Goal: Participate in discussion: Engage in conversation with other users on a specific topic

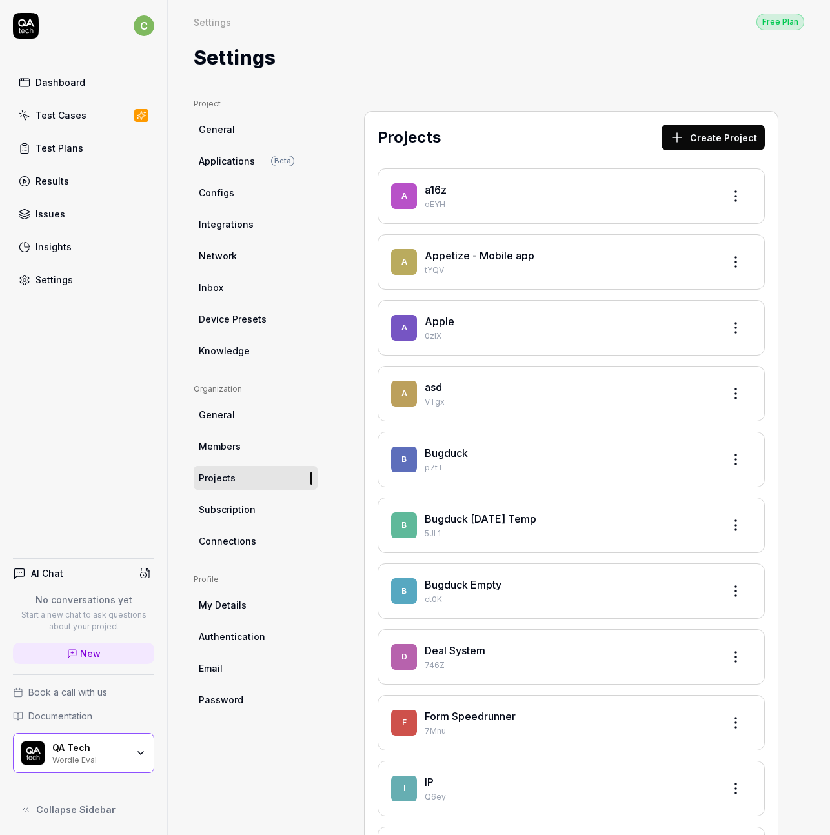
click at [66, 77] on div "Dashboard" at bounding box center [61, 83] width 50 height 14
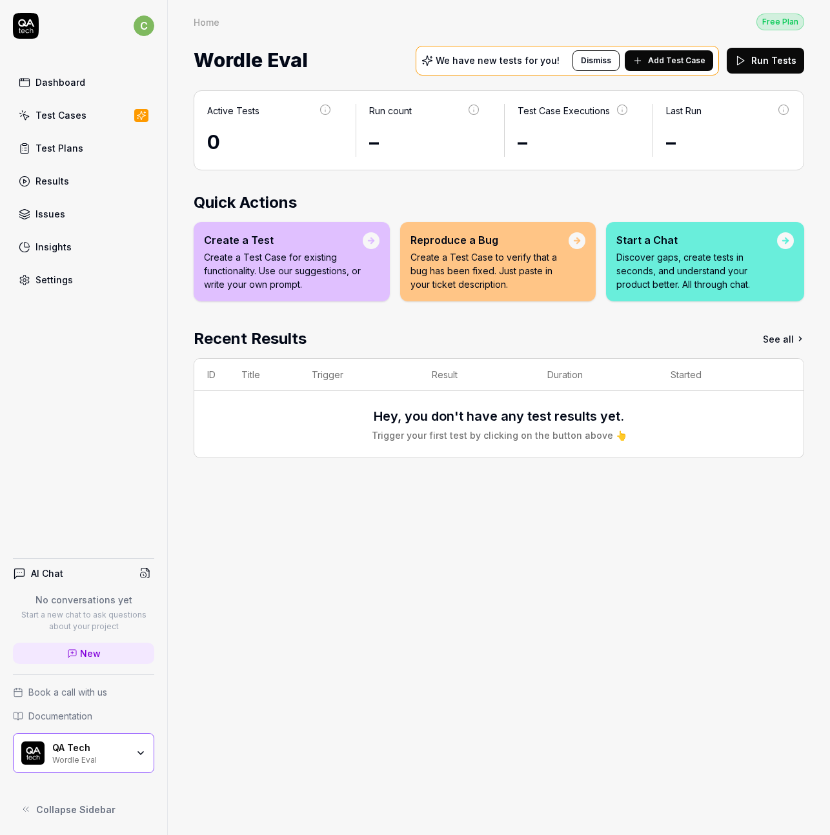
click at [139, 746] on div "QA Tech Wordle Eval" at bounding box center [83, 753] width 141 height 40
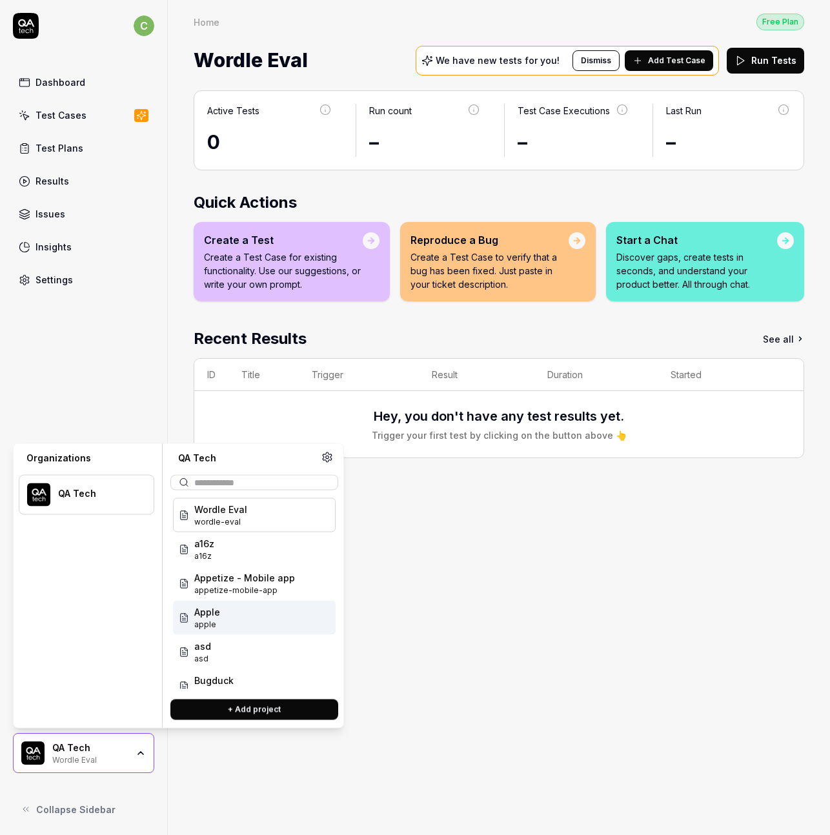
click at [502, 605] on div "Active Tests 0 Run count – Test Case Executions – Last Run – Quick Actions Crea…" at bounding box center [499, 456] width 662 height 758
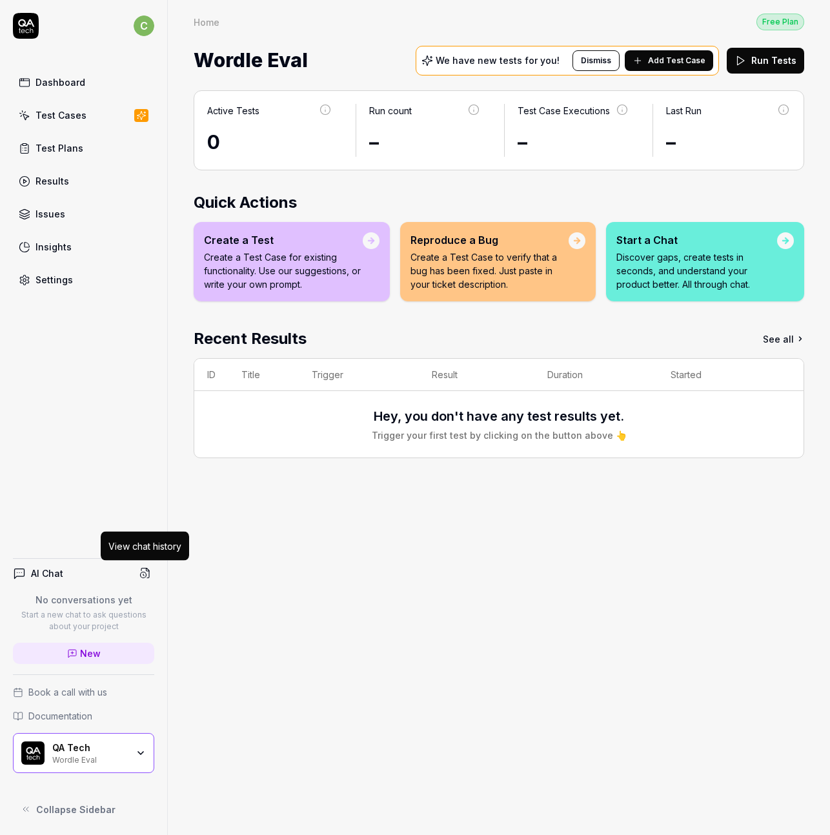
click at [145, 574] on icon at bounding box center [145, 574] width 12 height 12
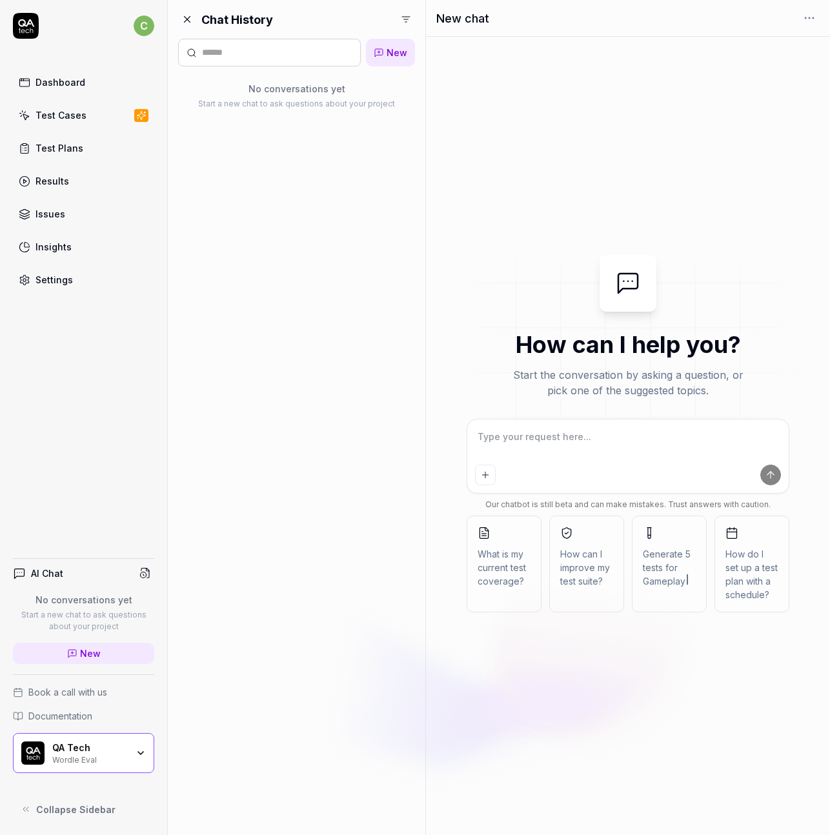
click at [534, 439] on textarea at bounding box center [628, 443] width 307 height 32
click at [555, 428] on textarea at bounding box center [628, 443] width 307 height 32
type textarea "*"
type textarea "af"
type textarea "*"
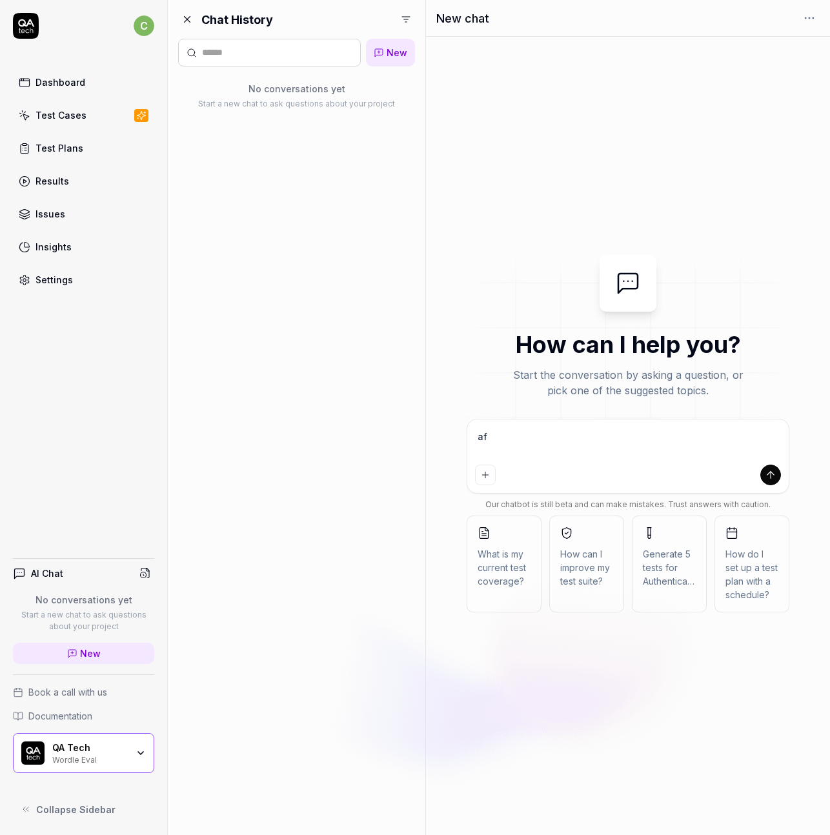
type textarea "afs"
type textarea "*"
type textarea "afsa"
type textarea "*"
type textarea "afsaf"
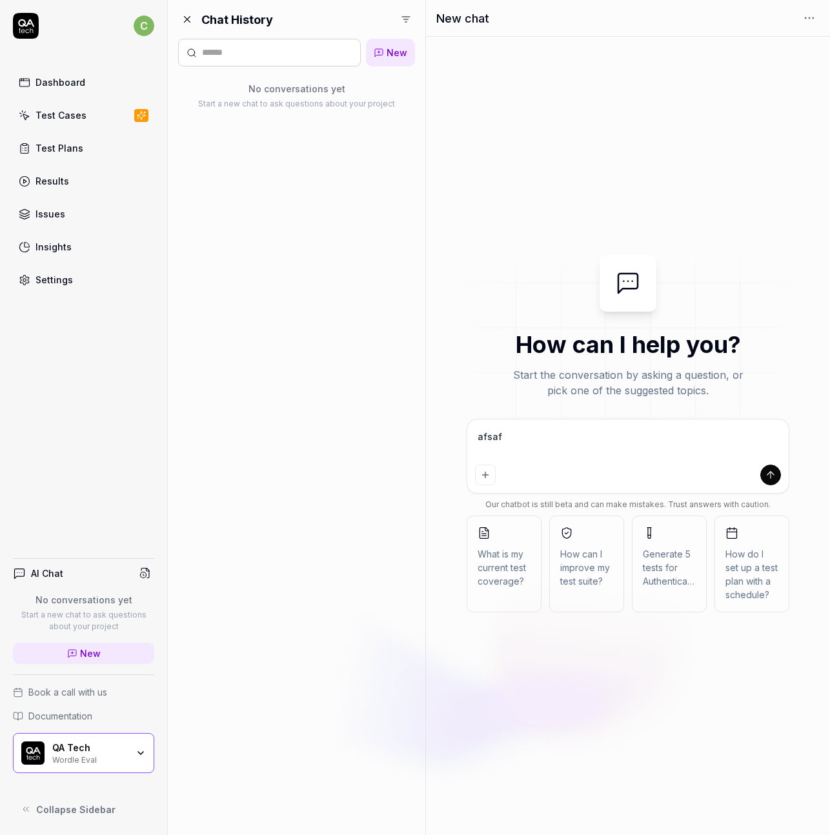
type textarea "*"
type textarea "afsafs"
type textarea "*"
type textarea "afsafsa"
click at [708, 455] on textarea "afsafsa" at bounding box center [628, 443] width 307 height 32
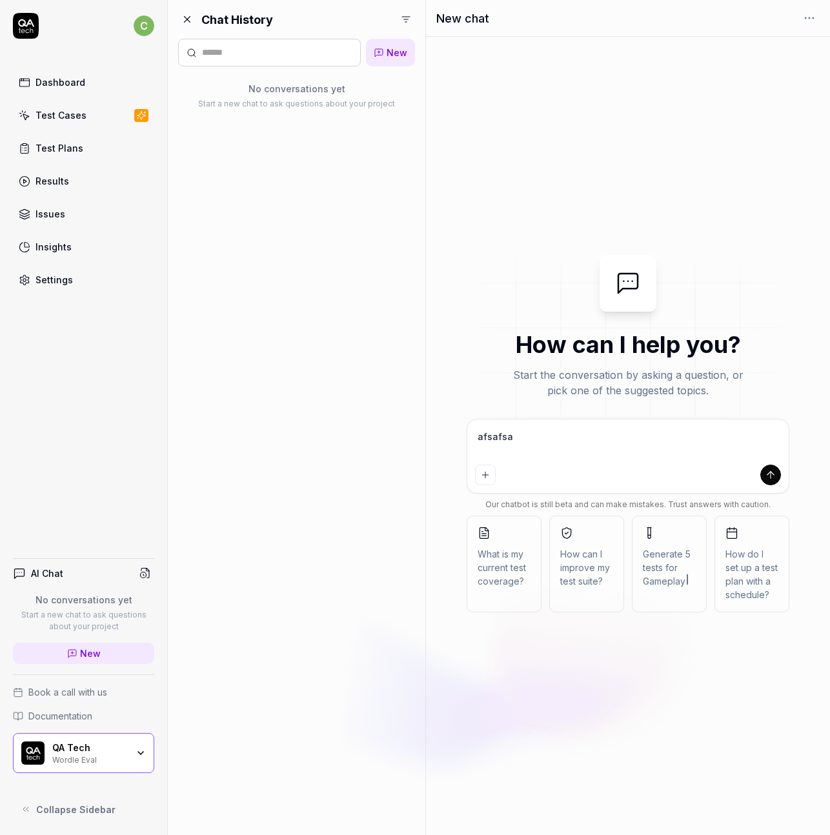
type textarea "*"
type textarea "fs"
type textarea "*"
type textarea "fsa"
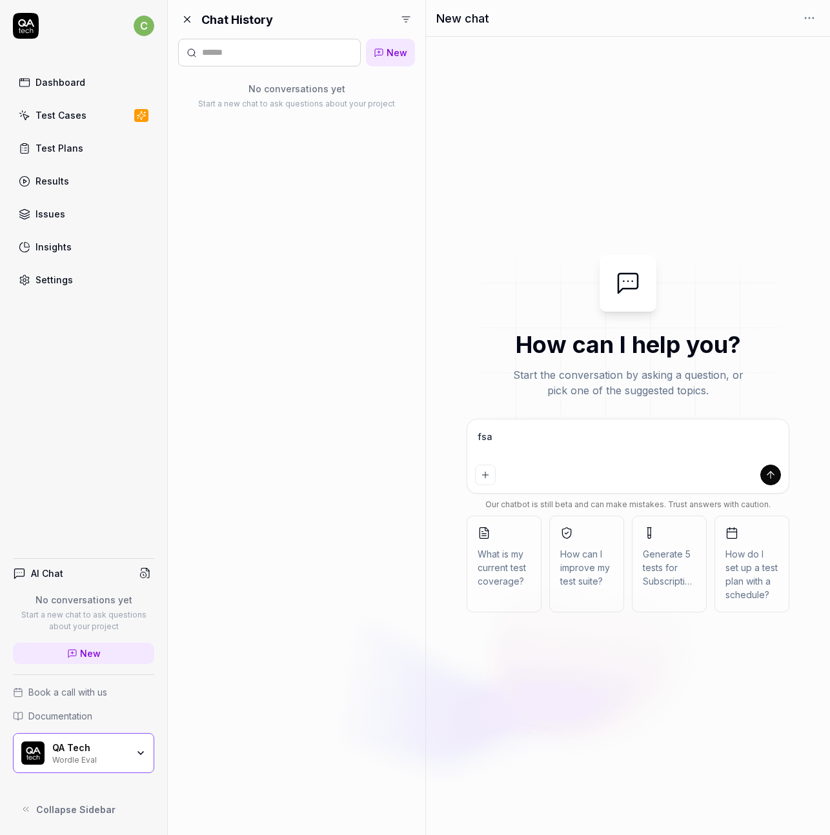
type textarea "*"
type textarea "fsaf"
type textarea "*"
type textarea "fsafsa"
type textarea "*"
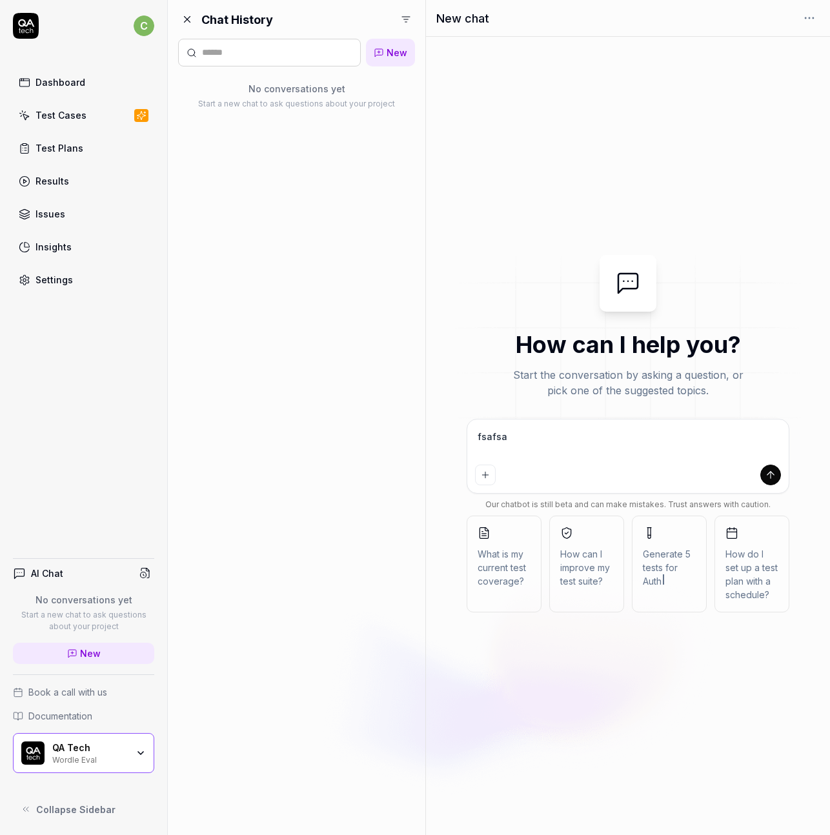
type textarea "fsafsa"
type textarea "*"
